Goal: Task Accomplishment & Management: Manage account settings

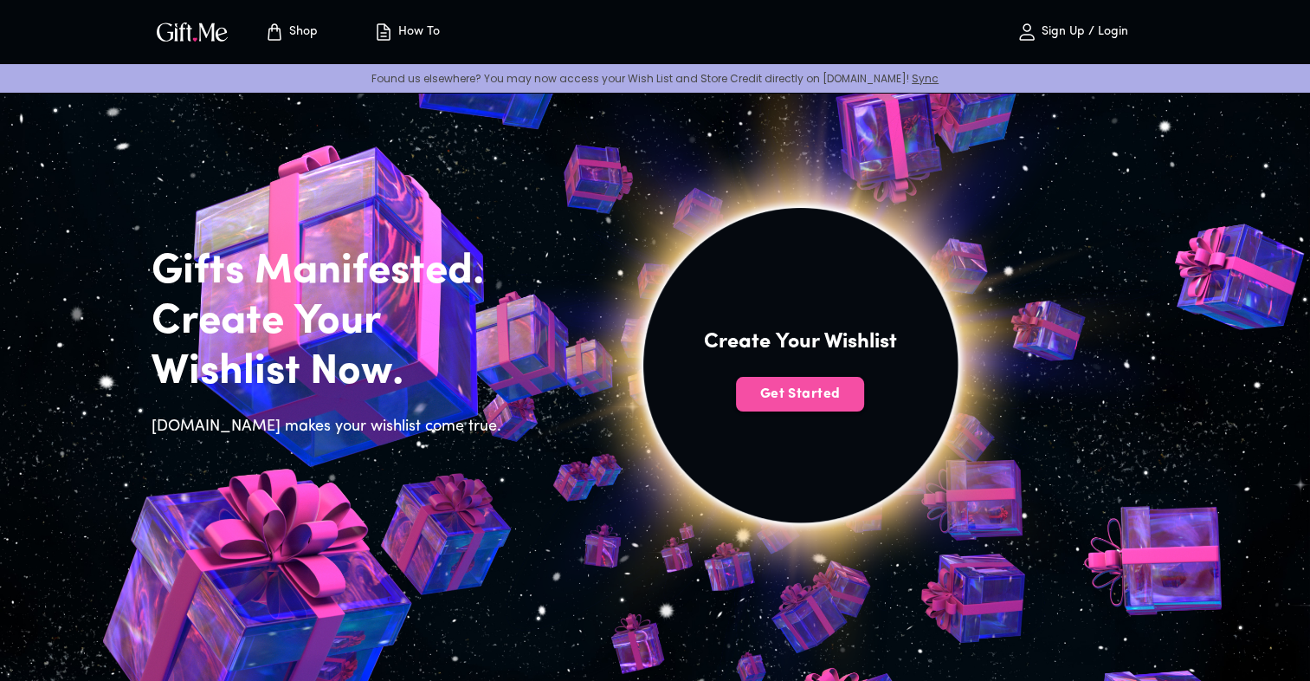
click at [812, 400] on span "Get Started" at bounding box center [800, 393] width 128 height 19
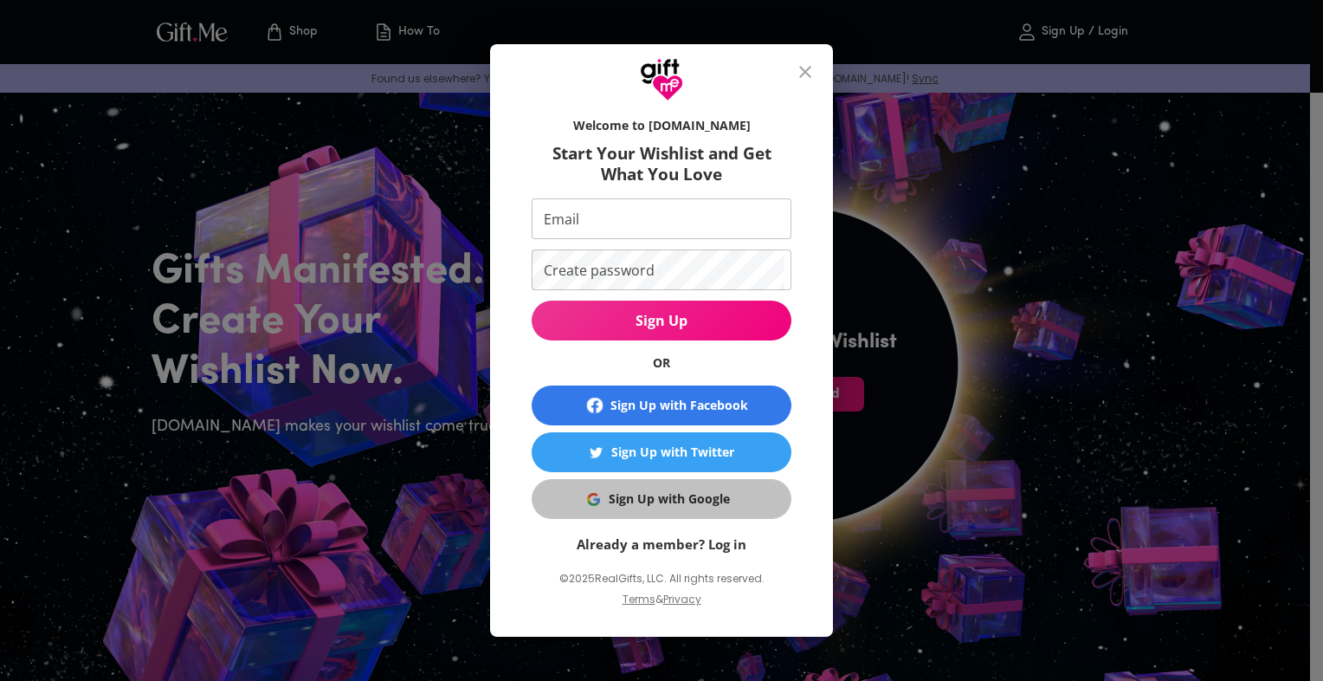
click at [682, 494] on div "Sign Up with Google" at bounding box center [669, 498] width 121 height 19
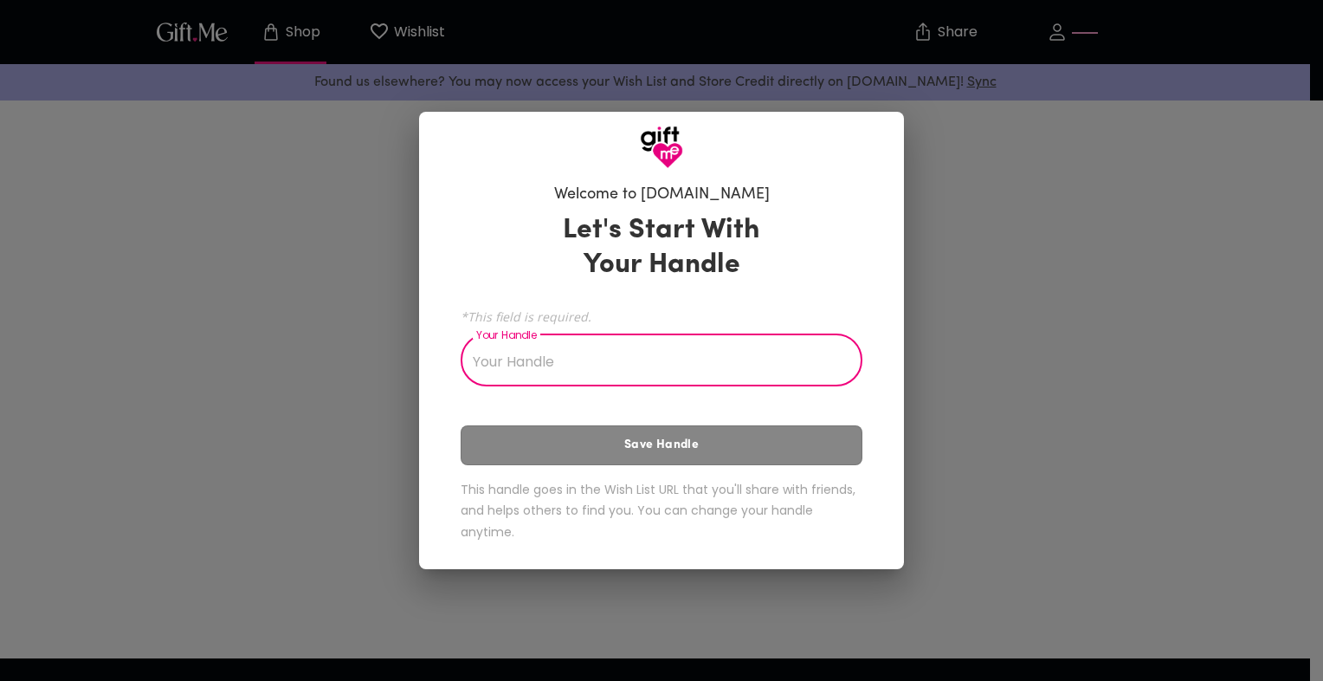
click at [600, 365] on input "Your Handle" at bounding box center [652, 362] width 383 height 48
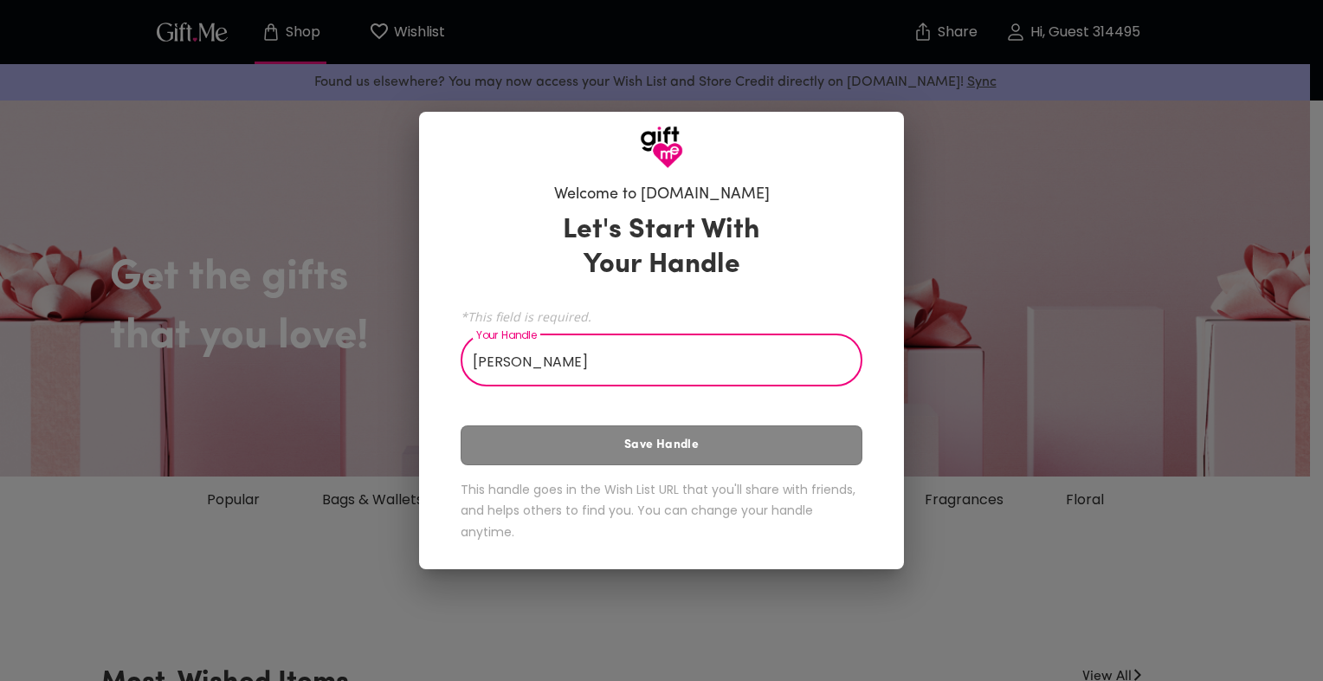
type input "hamid"
click at [680, 450] on div "Let's Start With Your Handle *This field is required. Your Handle hamid Your Ha…" at bounding box center [662, 380] width 402 height 351
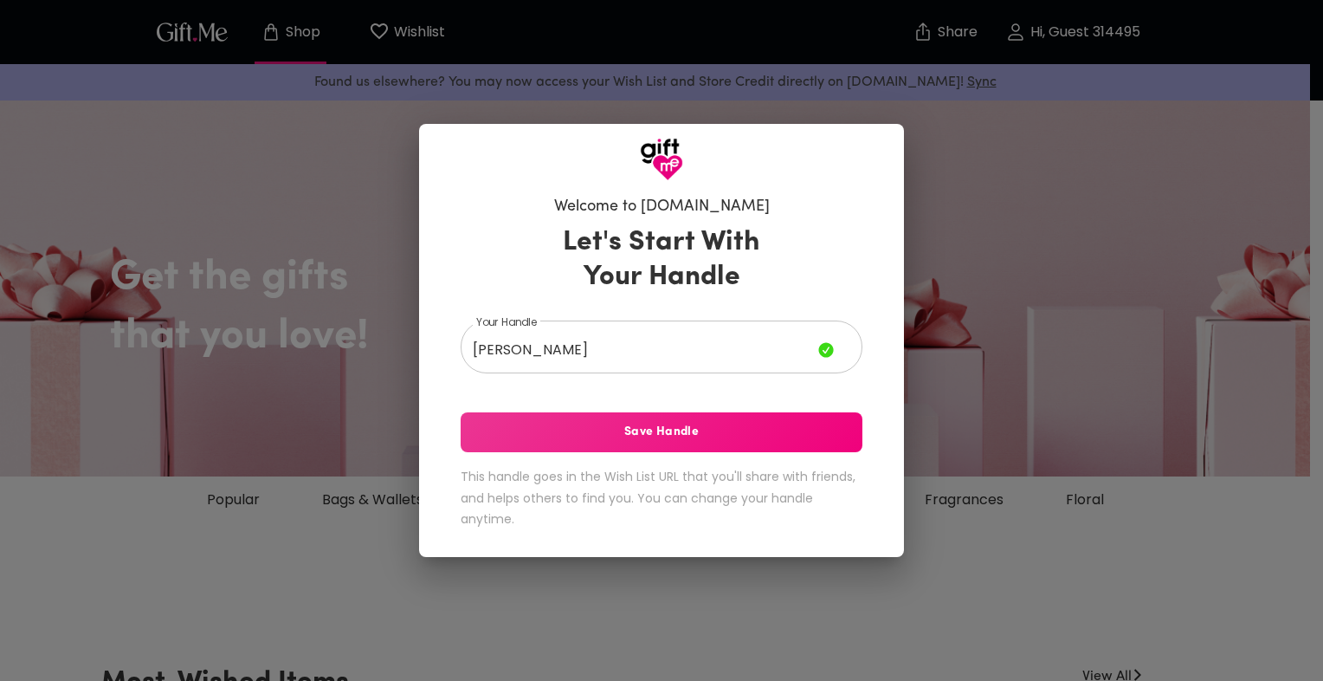
click at [669, 428] on span "Save Handle" at bounding box center [662, 432] width 402 height 19
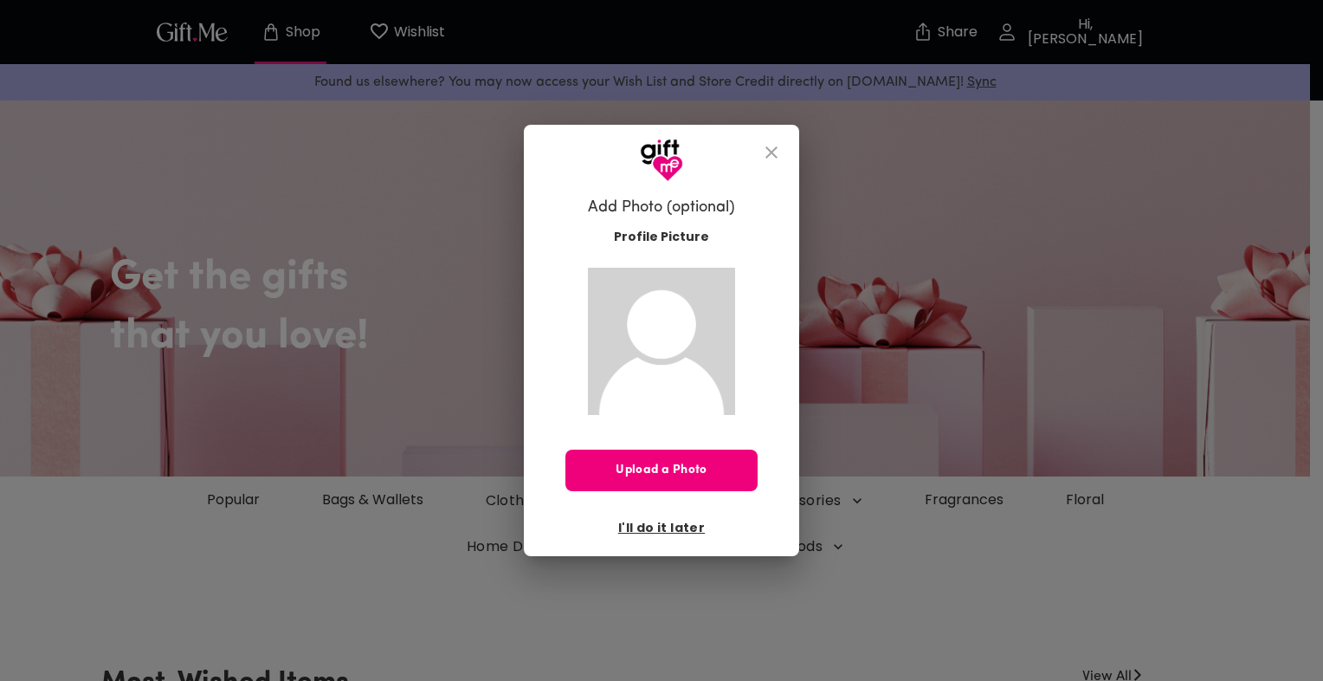
click at [646, 462] on span "Upload a Photo" at bounding box center [661, 470] width 192 height 19
click at [669, 522] on span "I'll do it later" at bounding box center [661, 527] width 87 height 19
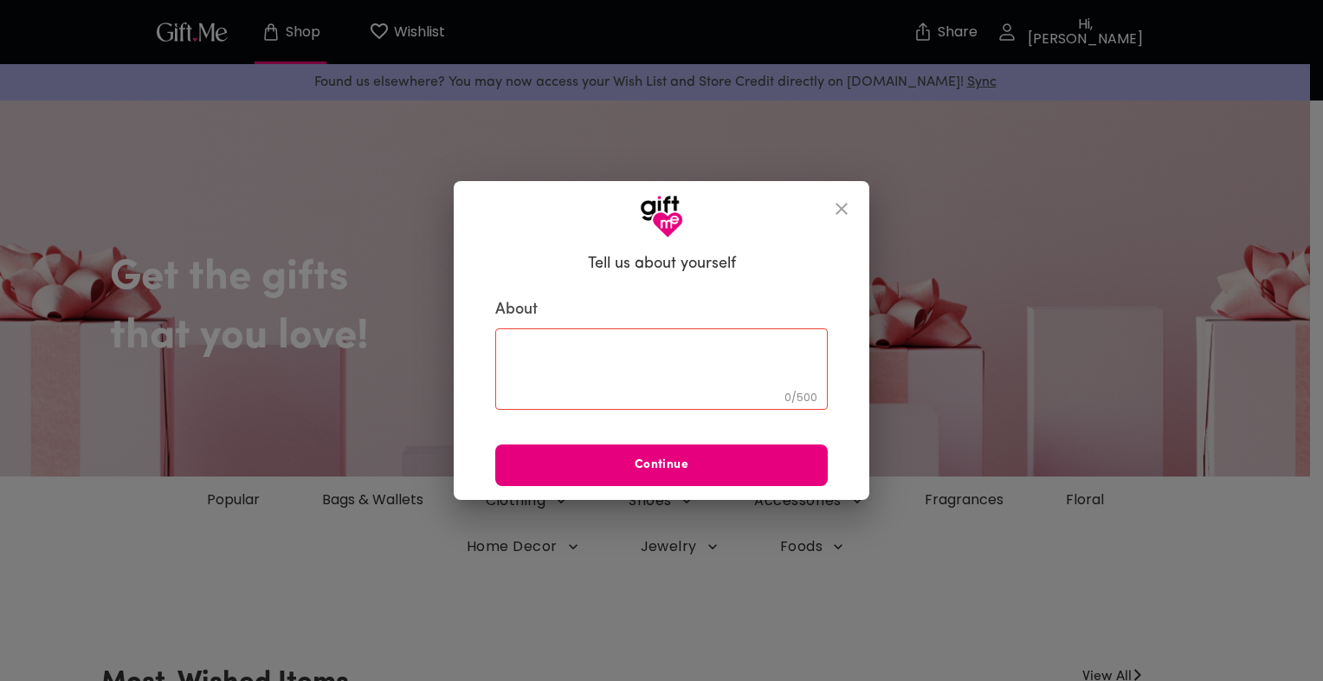
click at [624, 371] on textarea at bounding box center [661, 368] width 308 height 49
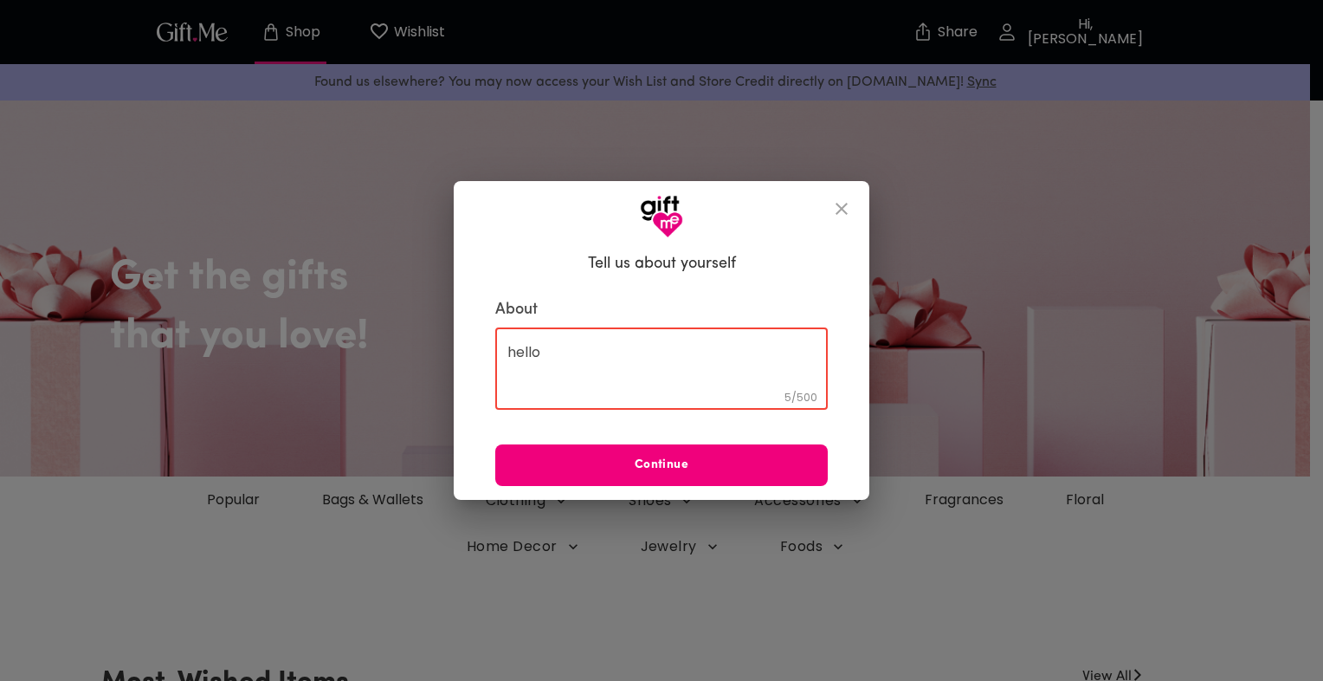
type textarea "hello"
click at [657, 455] on span "Continue" at bounding box center [661, 464] width 333 height 19
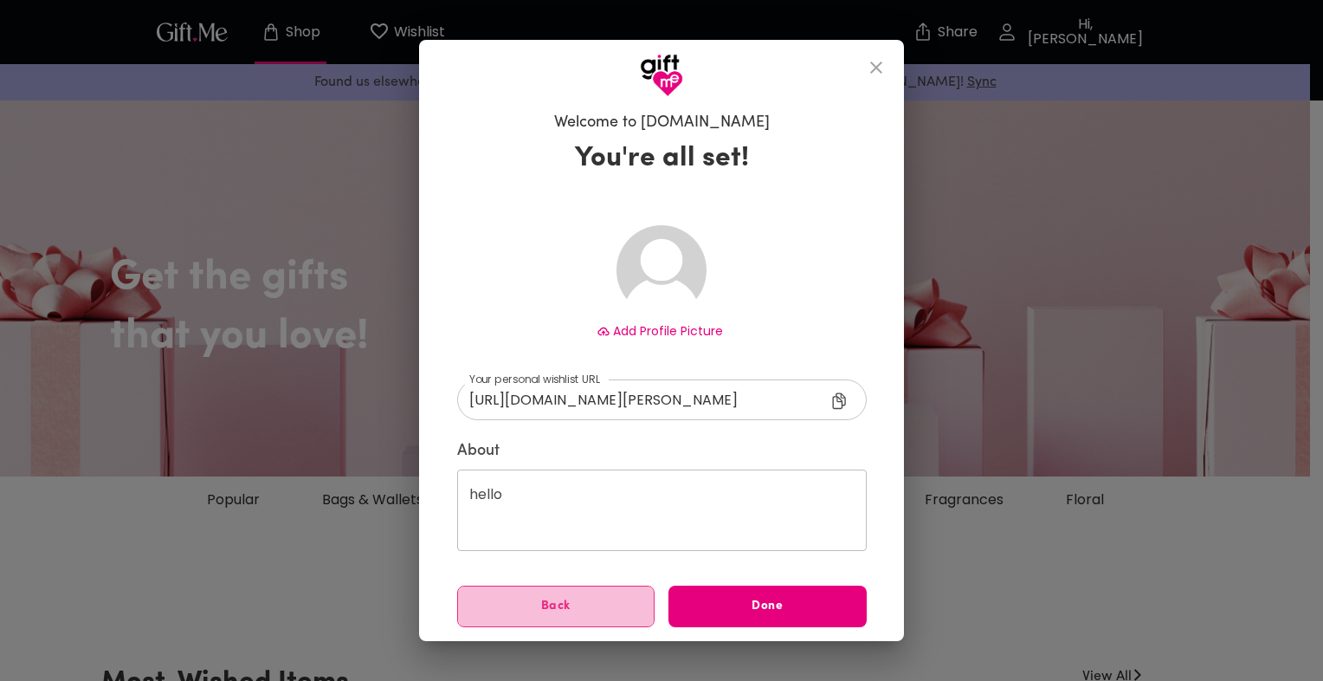
click at [549, 595] on button "Back" at bounding box center [556, 606] width 198 height 42
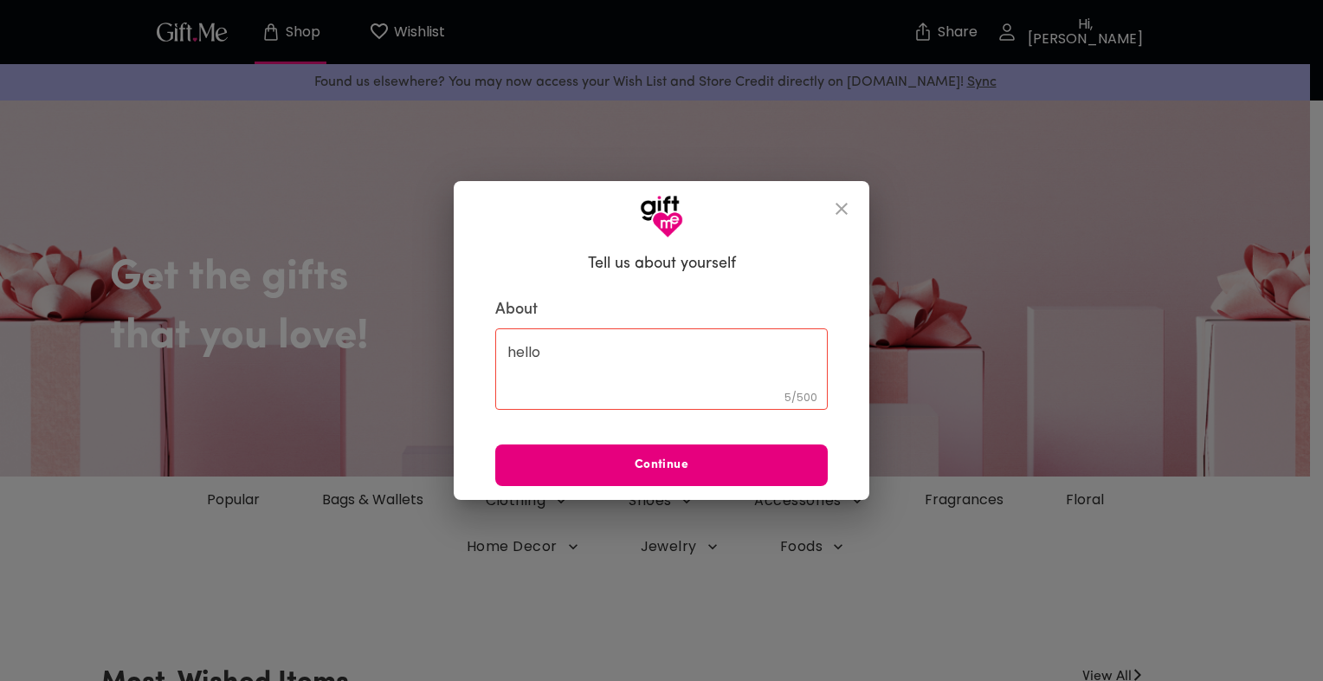
click at [845, 199] on icon "close" at bounding box center [841, 208] width 21 height 21
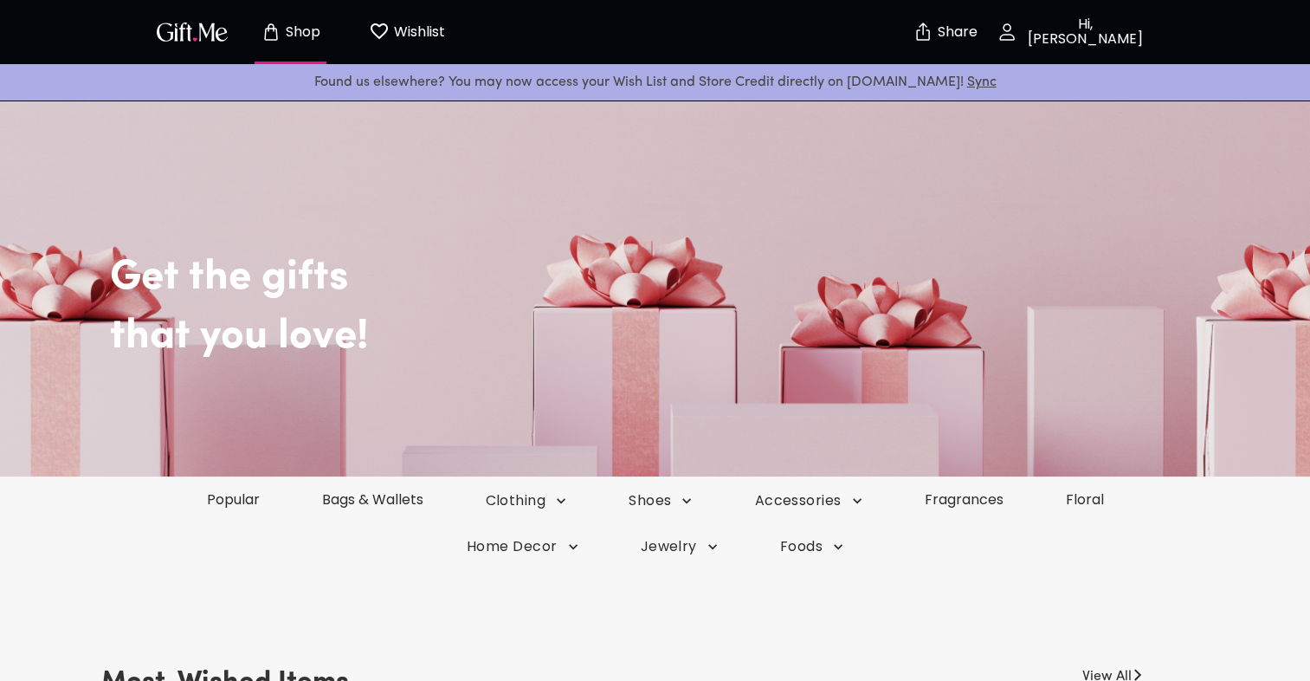
click at [1086, 31] on p "Hi, hamid" at bounding box center [1083, 31] width 132 height 29
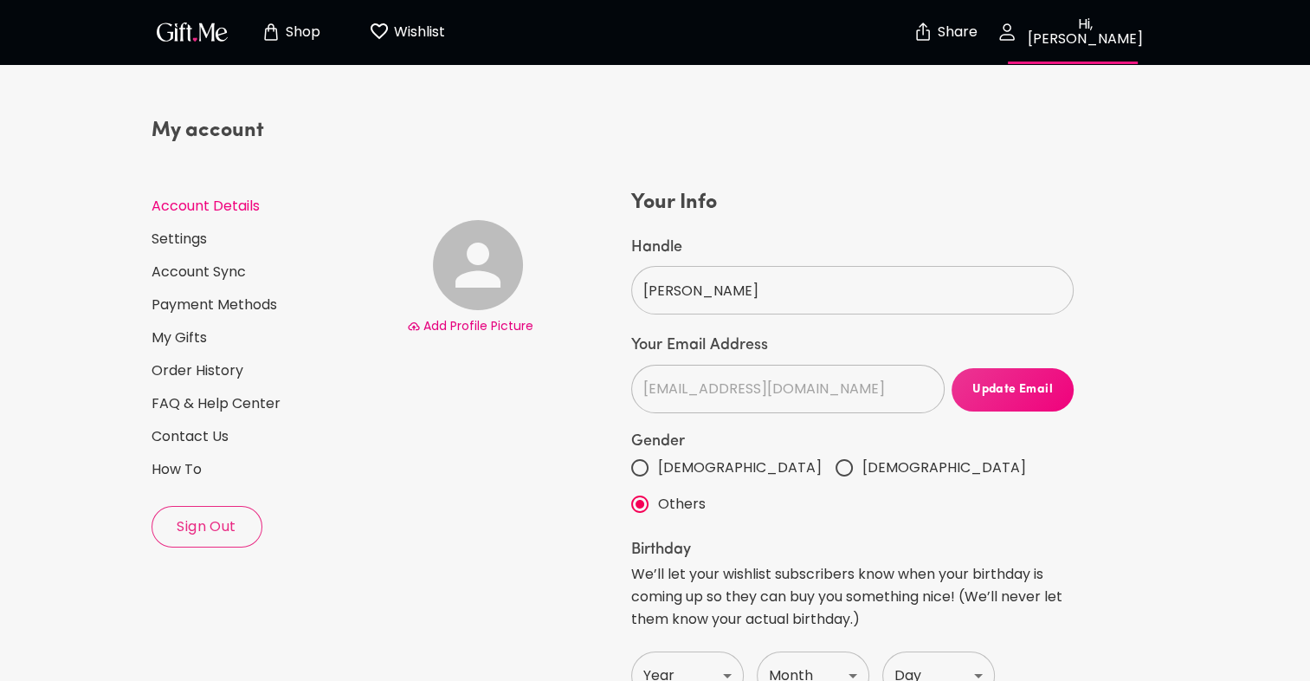
select select "US"
click at [372, 29] on icon "Wishlist page" at bounding box center [379, 31] width 21 height 21
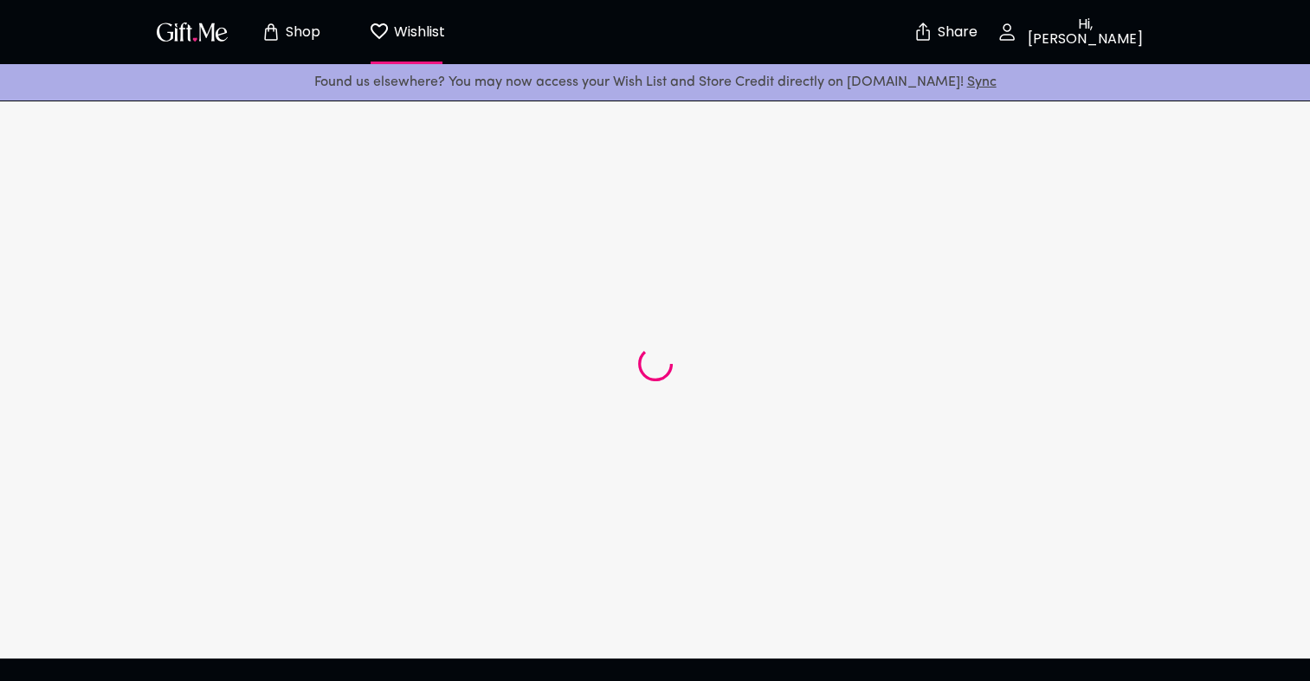
click at [252, 25] on span "Shop" at bounding box center [290, 32] width 95 height 21
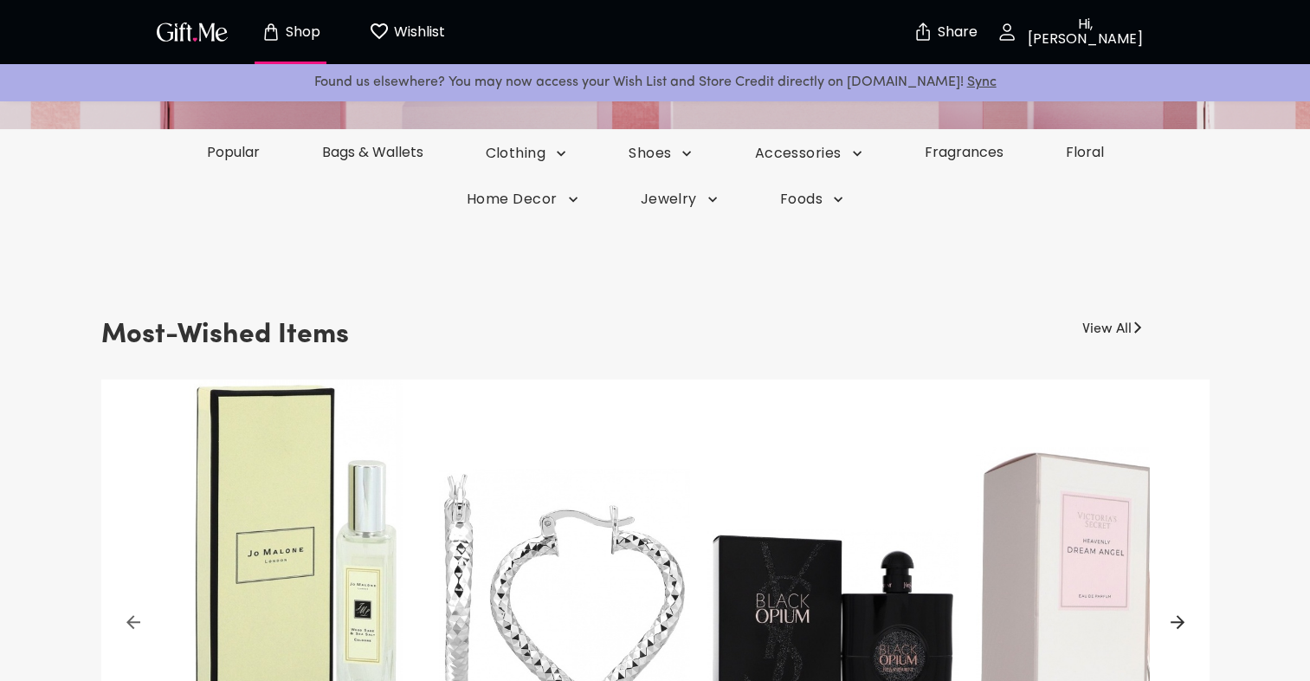
scroll to position [346, 0]
